Goal: Task Accomplishment & Management: Manage account settings

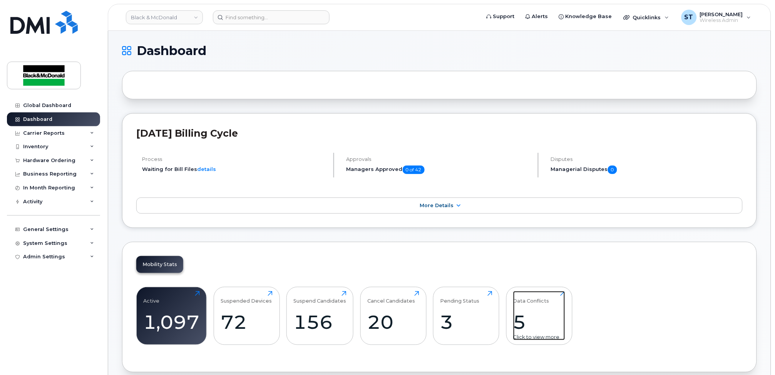
click at [535, 315] on div "5" at bounding box center [539, 322] width 52 height 23
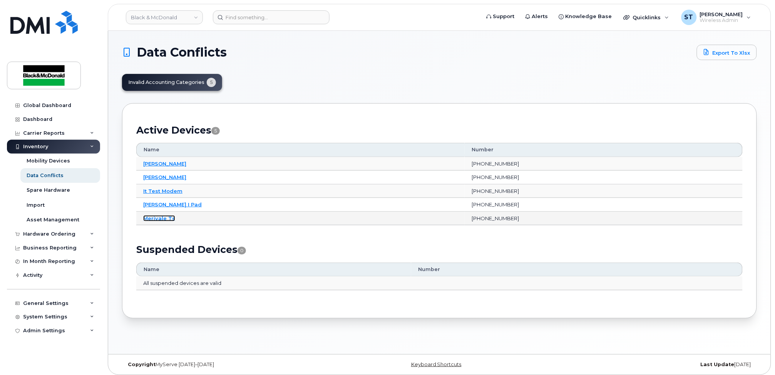
click at [156, 220] on link "Merivale Ts" at bounding box center [159, 218] width 32 height 6
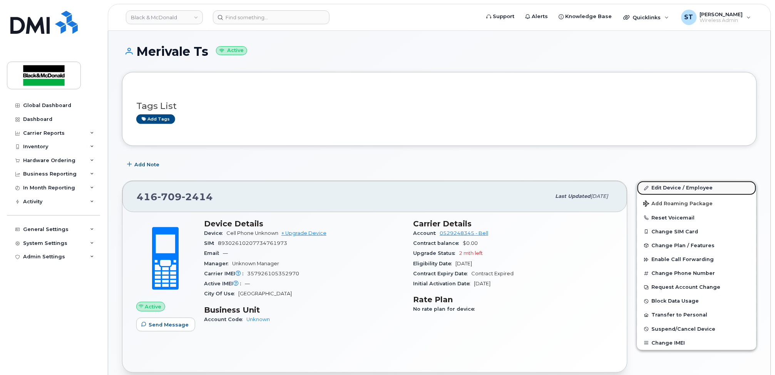
click at [687, 186] on link "Edit Device / Employee" at bounding box center [696, 188] width 119 height 14
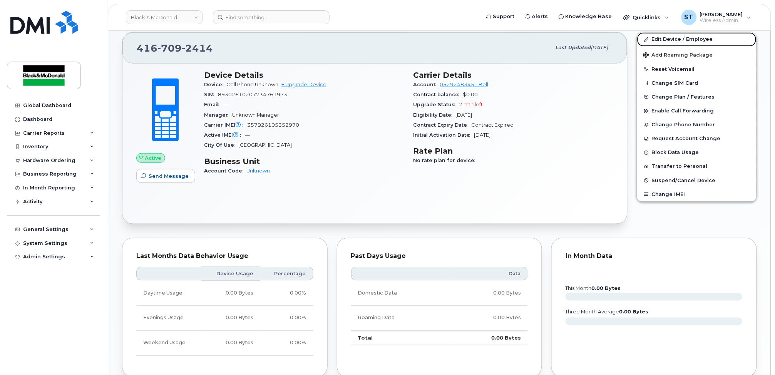
scroll to position [308, 0]
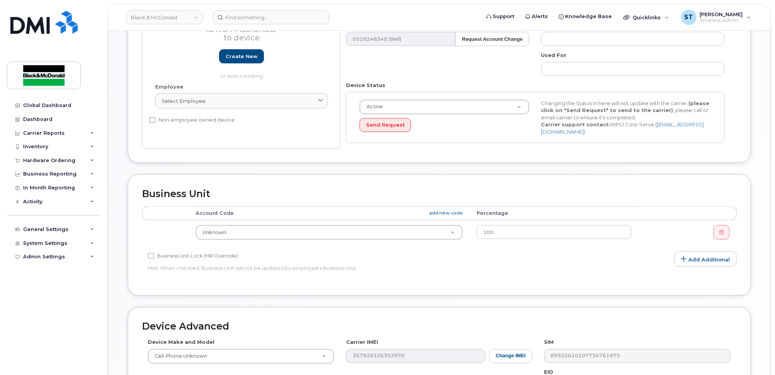
scroll to position [205, 0]
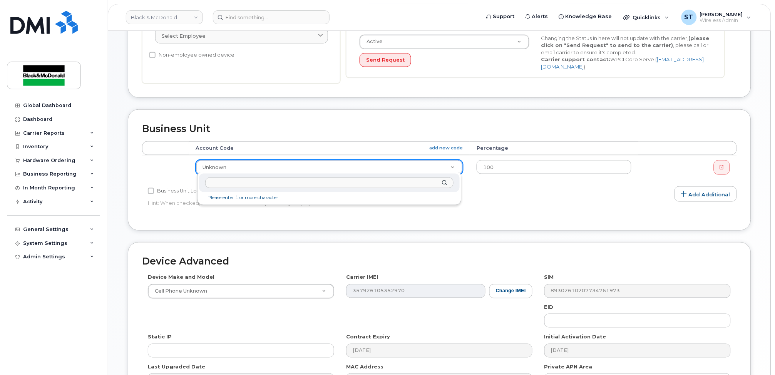
click at [267, 187] on input "text" at bounding box center [329, 183] width 248 height 11
paste input "420303020.14150.500107"
type input "420303020.14150.500107"
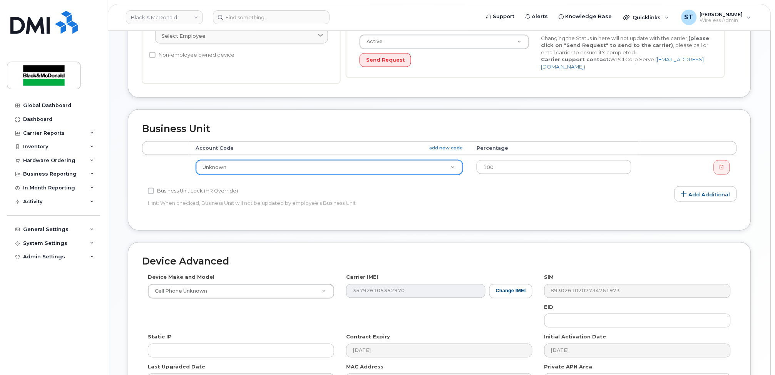
click at [446, 141] on th "Account Code add new code" at bounding box center [329, 148] width 281 height 14
click at [444, 145] on link "add new code" at bounding box center [446, 148] width 34 height 7
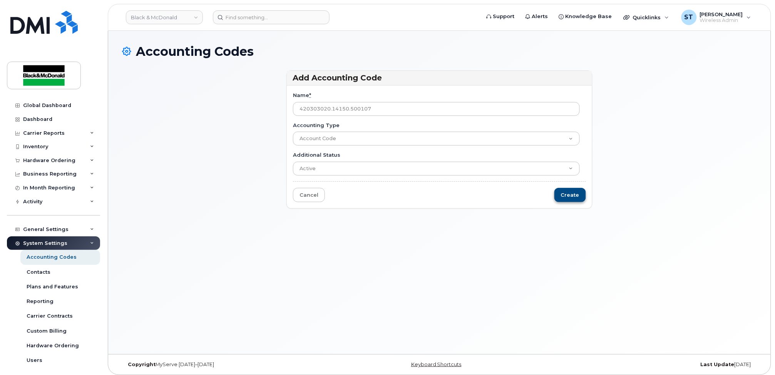
type input "420303020.14150.500107"
click at [570, 197] on input "Create" at bounding box center [571, 195] width 32 height 14
type input "Saving..."
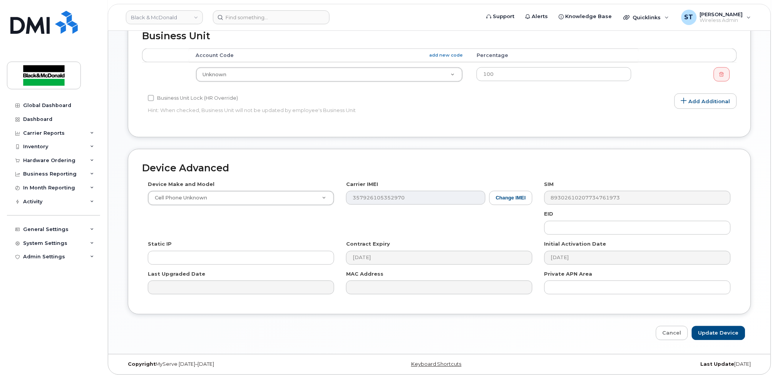
scroll to position [332, 0]
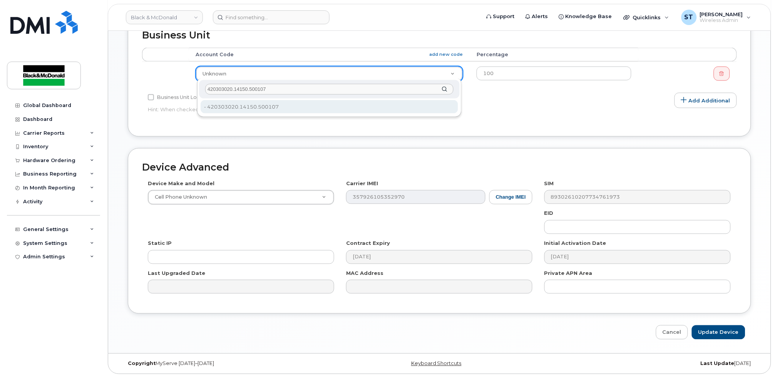
type input "420303020.14150.500107"
type input "36198667"
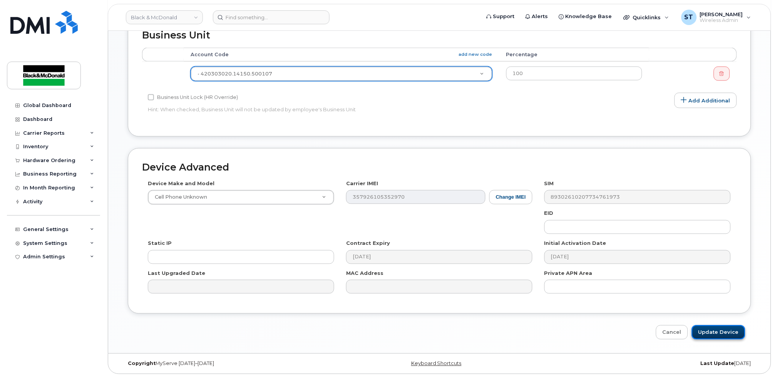
click at [726, 327] on input "Update Device" at bounding box center [719, 332] width 54 height 14
type input "Saving..."
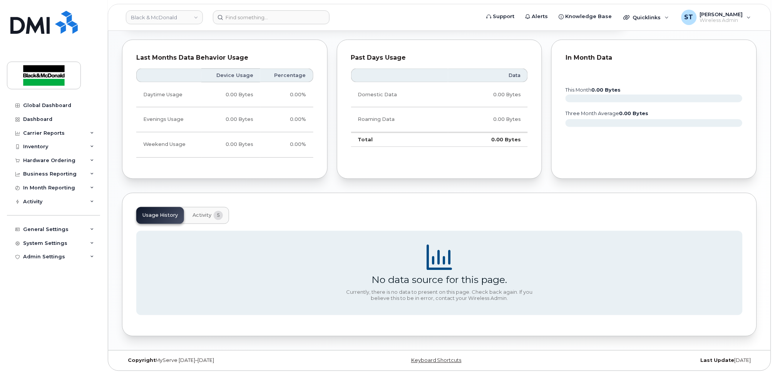
scroll to position [142, 0]
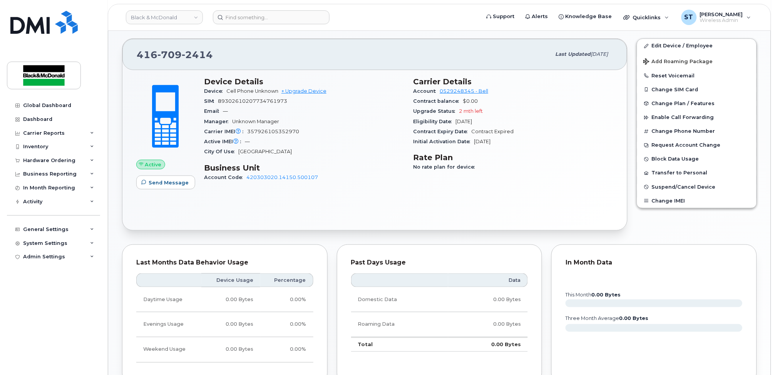
click at [169, 213] on div "Active Send Message Device Details Device Cell Phone Unknown + Upgrade Device S…" at bounding box center [374, 150] width 505 height 160
click at [695, 238] on div "Tags List Add tags Add Note 416 709 2414 Last updated Oct 07, 2025 Active Send …" at bounding box center [439, 236] width 635 height 612
click at [253, 12] on input at bounding box center [271, 17] width 117 height 14
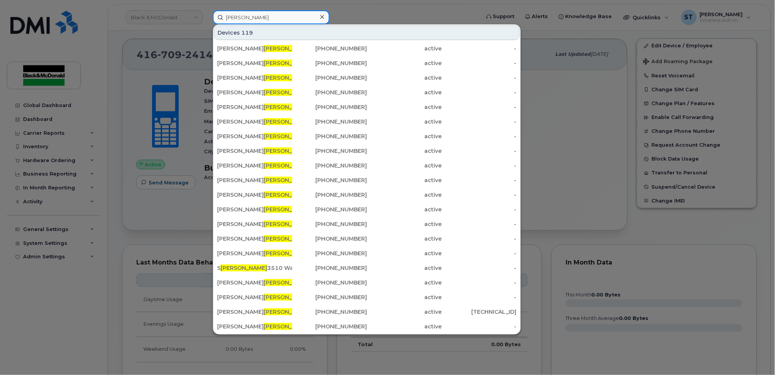
click at [276, 11] on input "PAYTON" at bounding box center [271, 17] width 117 height 14
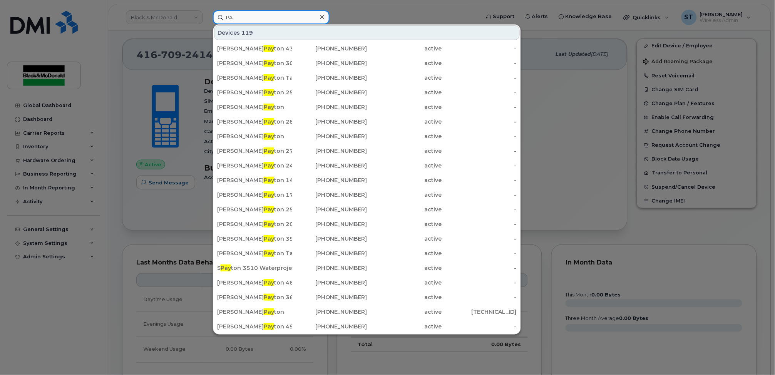
type input "P"
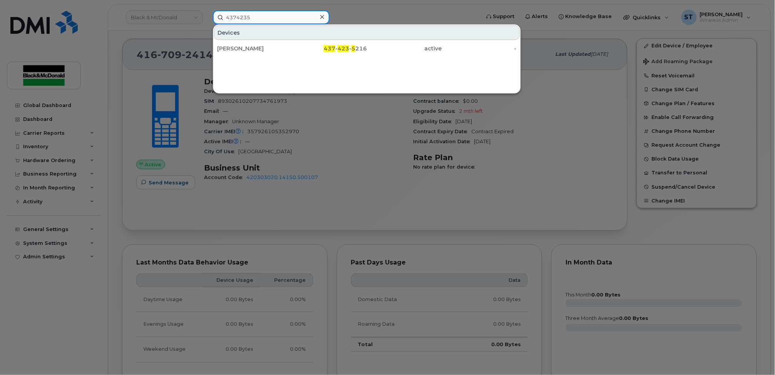
type input "4374235"
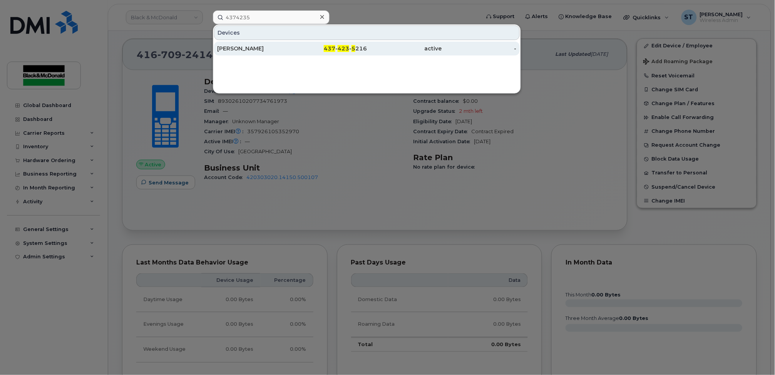
click at [260, 45] on div "Stephen Payton" at bounding box center [254, 49] width 75 height 8
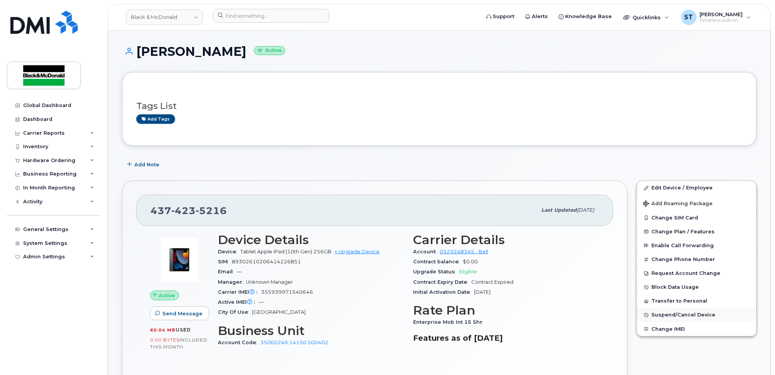
click at [682, 312] on span "Suspend/Cancel Device" at bounding box center [684, 315] width 64 height 6
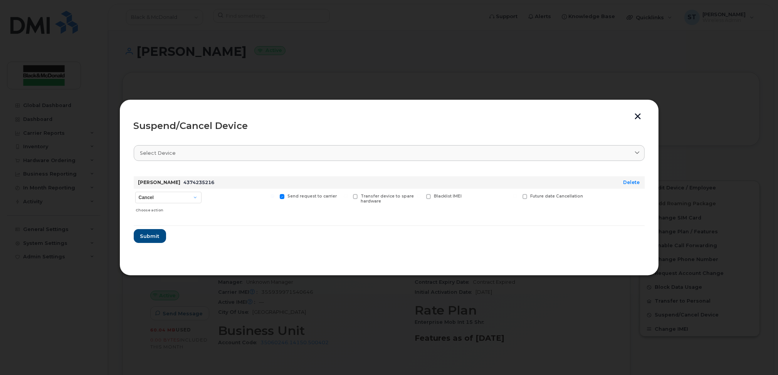
click at [201, 203] on div "Cancel Suspend - Extend Suspension Suspend - Reduced Rate Suspend - Full Rate S…" at bounding box center [168, 202] width 69 height 27
click at [191, 196] on select "Cancel Suspend - Extend Suspension Suspend - Reduced Rate Suspend - Full Rate S…" at bounding box center [168, 198] width 66 height 12
select select "[object Object]"
click at [135, 192] on select "Cancel Suspend - Extend Suspension Suspend - Reduced Rate Suspend - Full Rate S…" at bounding box center [168, 198] width 66 height 12
click at [149, 238] on span "Submit" at bounding box center [149, 236] width 19 height 7
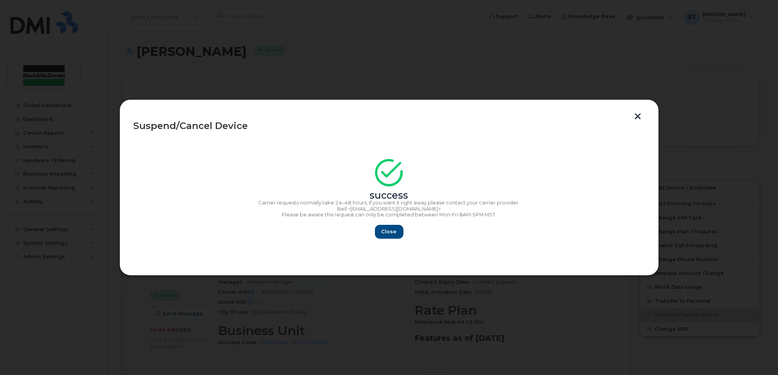
click at [638, 114] on button "button" at bounding box center [638, 117] width 12 height 8
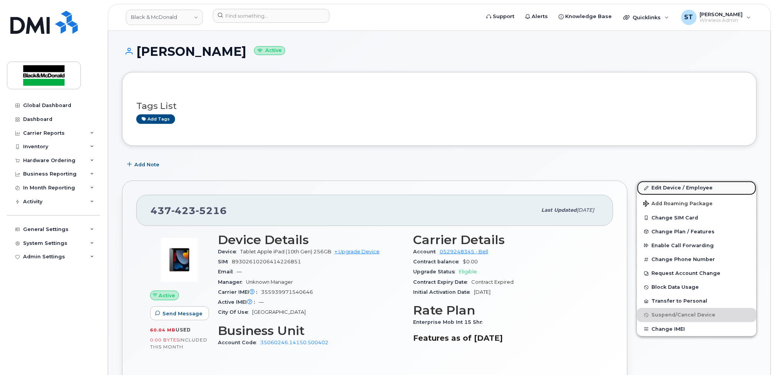
click at [695, 185] on link "Edit Device / Employee" at bounding box center [696, 188] width 119 height 14
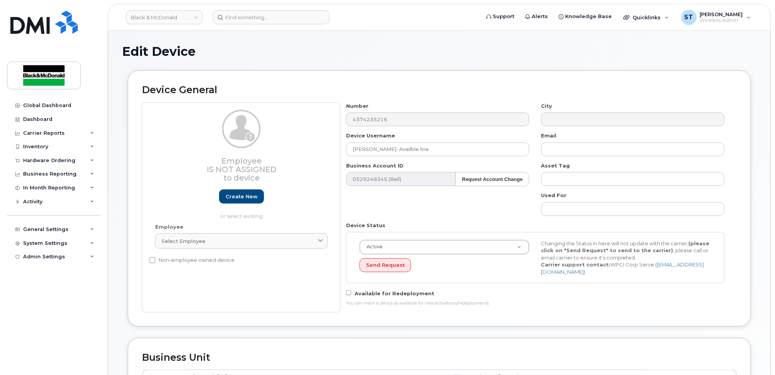
scroll to position [308, 0]
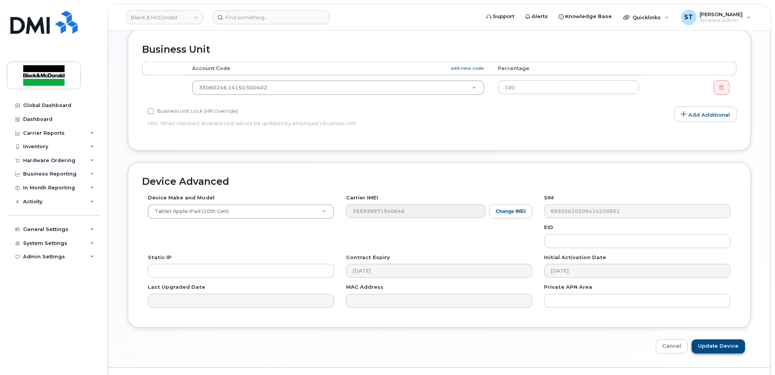
type input "[PERSON_NAME]- Availble line"
click at [716, 340] on input "Update Device" at bounding box center [719, 347] width 54 height 14
type input "Saving..."
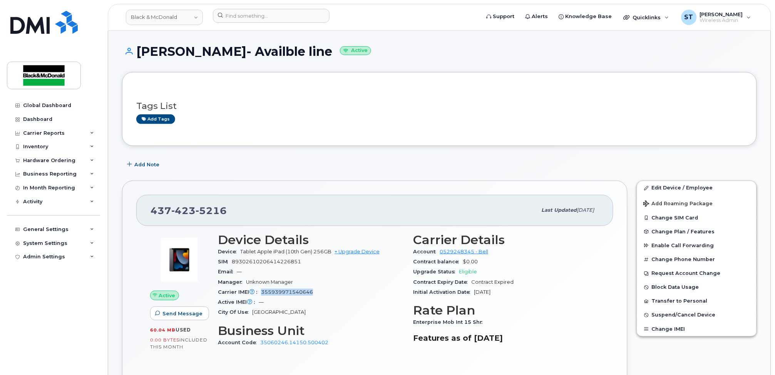
drag, startPoint x: 316, startPoint y: 292, endPoint x: 256, endPoint y: 288, distance: 59.8
click at [256, 288] on div "Carrier IMEI Carrier IMEI is reported during the last billing cycle or change o…" at bounding box center [311, 292] width 186 height 10
copy div "Carrier IMEI is reported during the last billing cycle or change of service 355…"
click at [566, 342] on h3 "Features as of [DATE]" at bounding box center [507, 337] width 186 height 9
click at [655, 317] on span "Suspend/Cancel Device" at bounding box center [684, 315] width 64 height 6
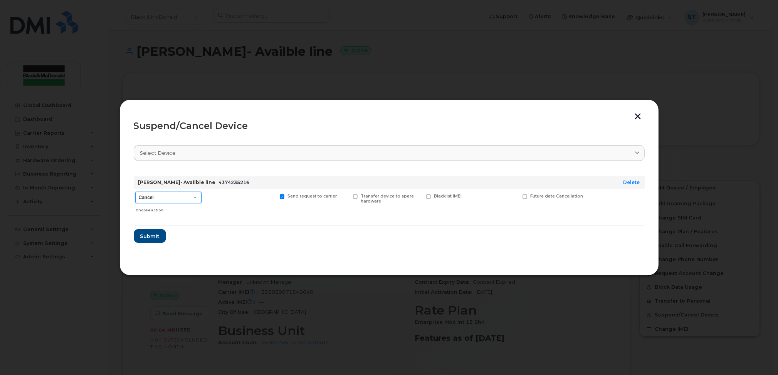
click at [158, 201] on select "Cancel Suspend - Extend Suspension Suspend - Reduced Rate Suspend - Full Rate S…" at bounding box center [168, 198] width 66 height 12
select select "[object Object]"
click at [135, 192] on select "Cancel Suspend - Extend Suspension Suspend - Reduced Rate Suspend - Full Rate S…" at bounding box center [168, 198] width 66 height 12
click at [148, 237] on span "Submit" at bounding box center [149, 236] width 19 height 7
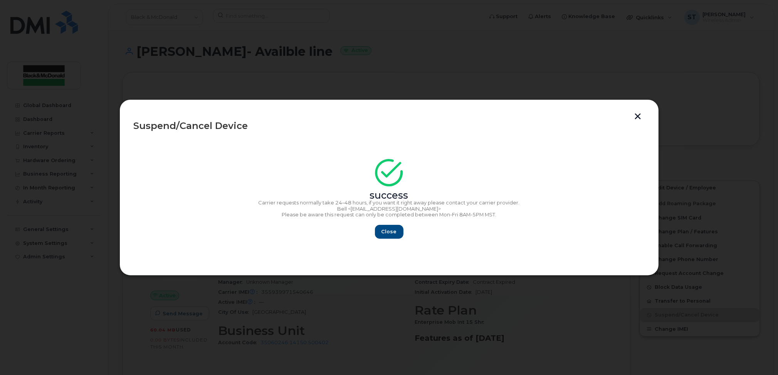
click at [639, 119] on button "button" at bounding box center [638, 117] width 12 height 8
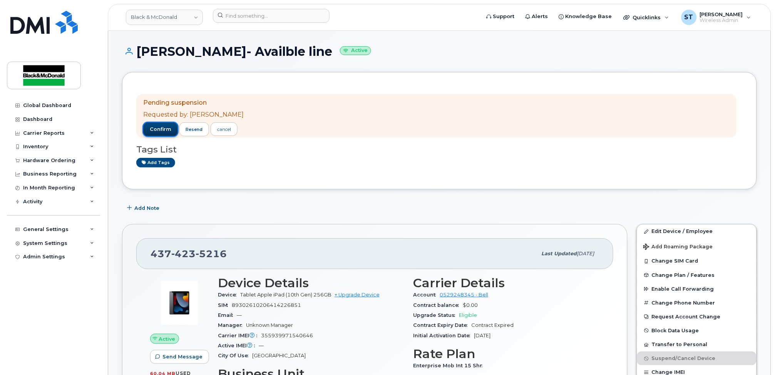
click at [174, 128] on button "confirm" at bounding box center [160, 129] width 35 height 14
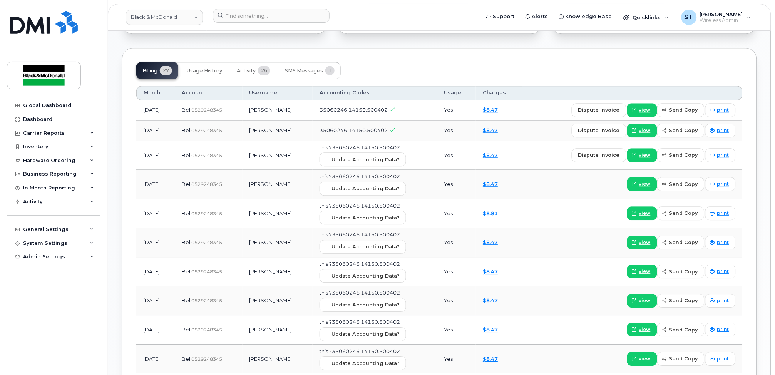
scroll to position [616, 0]
